Goal: Check status: Check status

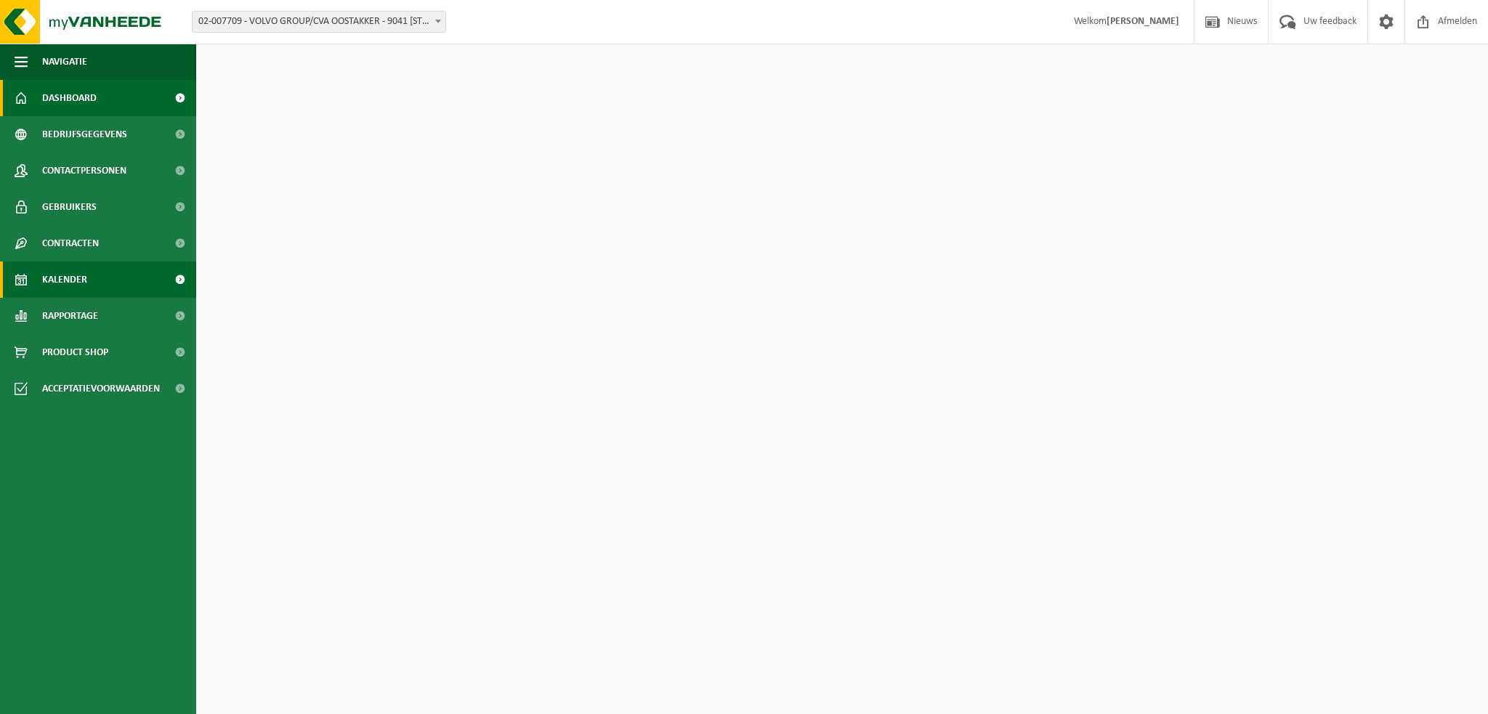
click at [88, 277] on link "Kalender" at bounding box center [98, 279] width 196 height 36
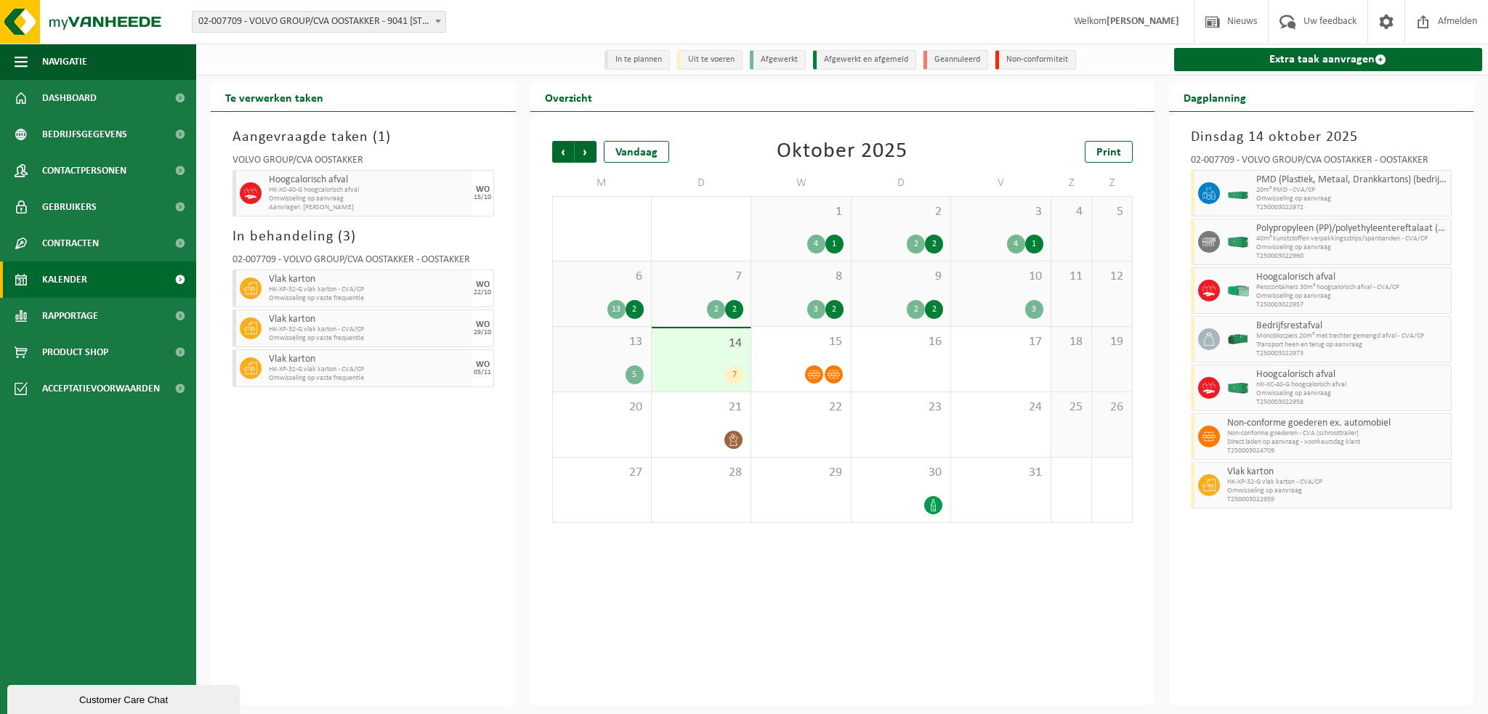
click at [436, 20] on b at bounding box center [438, 22] width 6 height 4
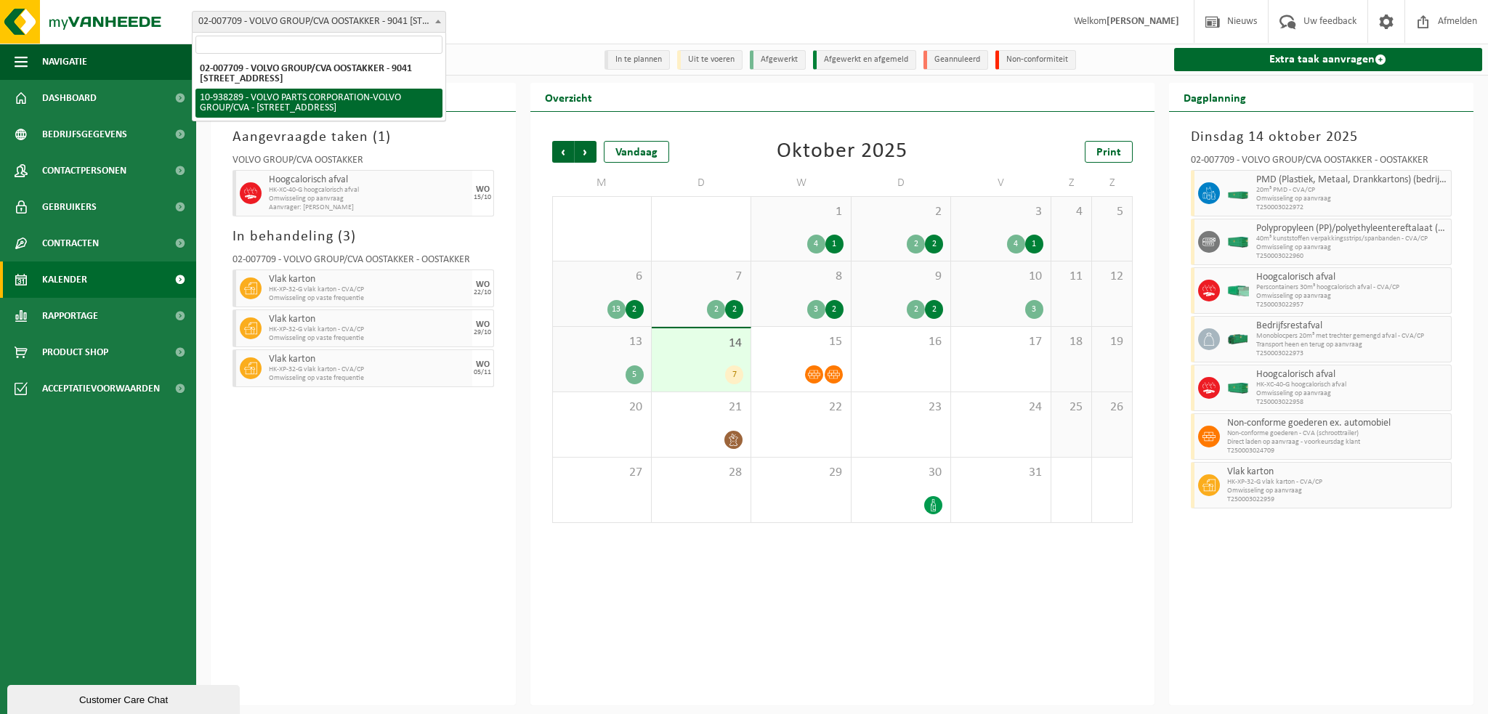
select select "140938"
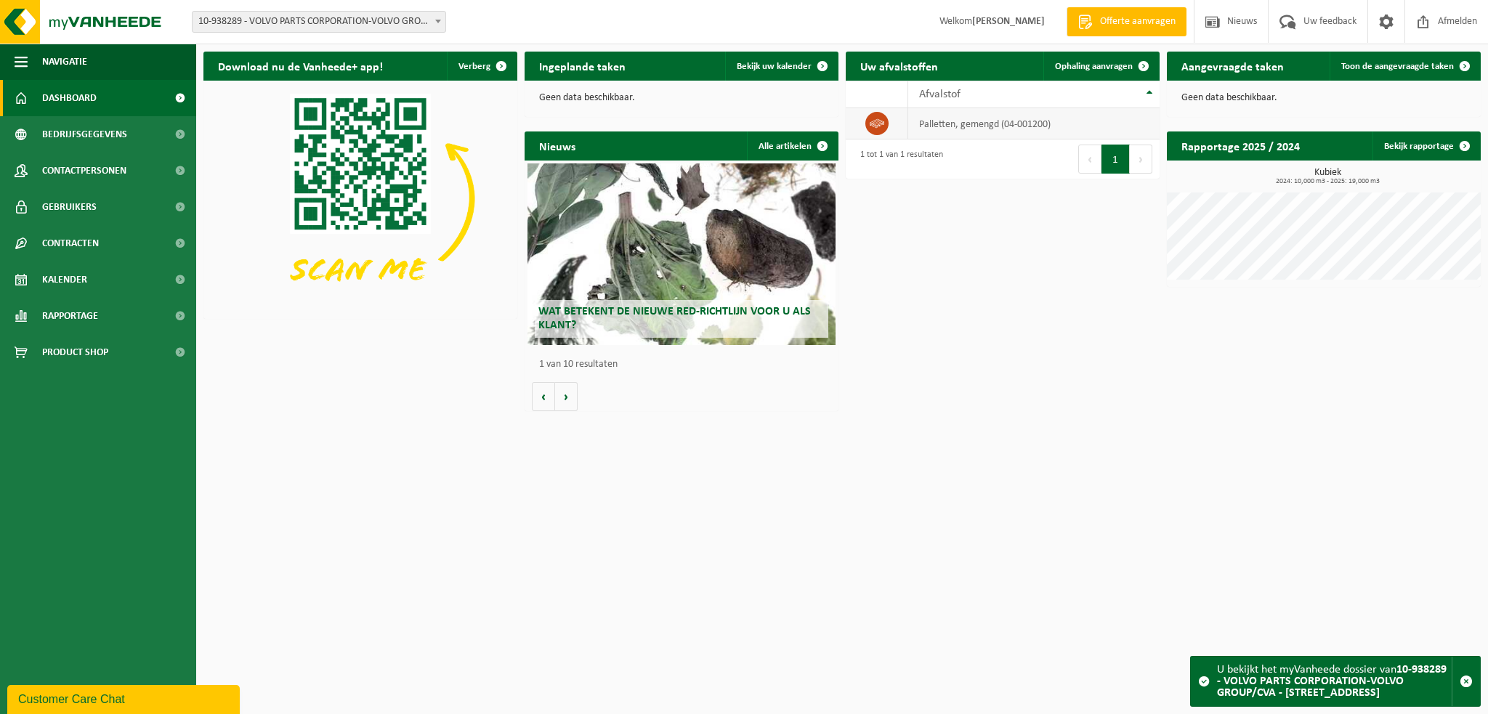
click at [973, 129] on td "palletten, gemengd (04-001200)" at bounding box center [1033, 123] width 251 height 31
click at [885, 121] on span at bounding box center [876, 123] width 23 height 23
click at [121, 275] on link "Kalender" at bounding box center [98, 279] width 196 height 36
